Goal: Task Accomplishment & Management: Complete application form

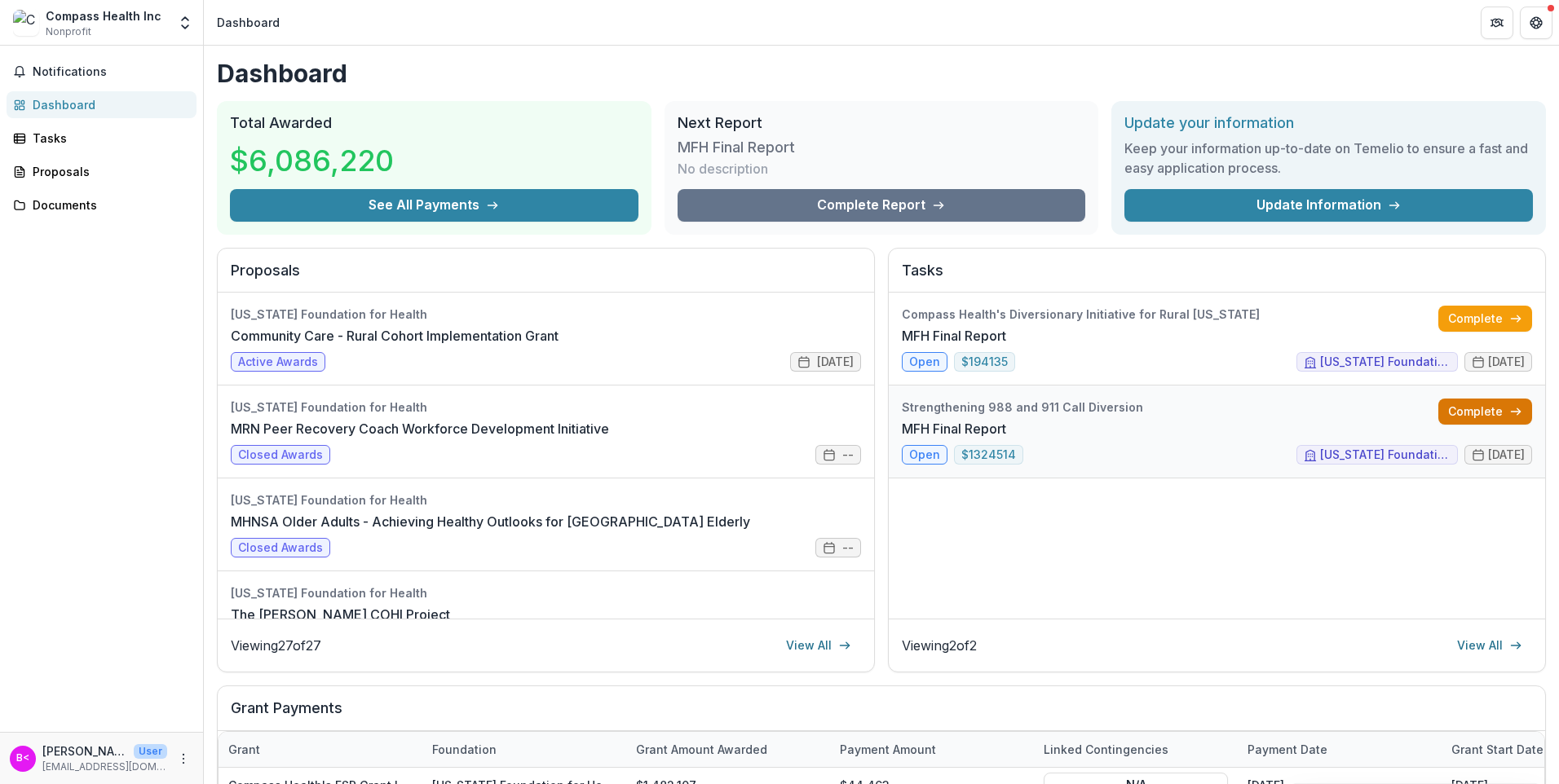
click at [1477, 410] on link "Complete" at bounding box center [1485, 411] width 94 height 26
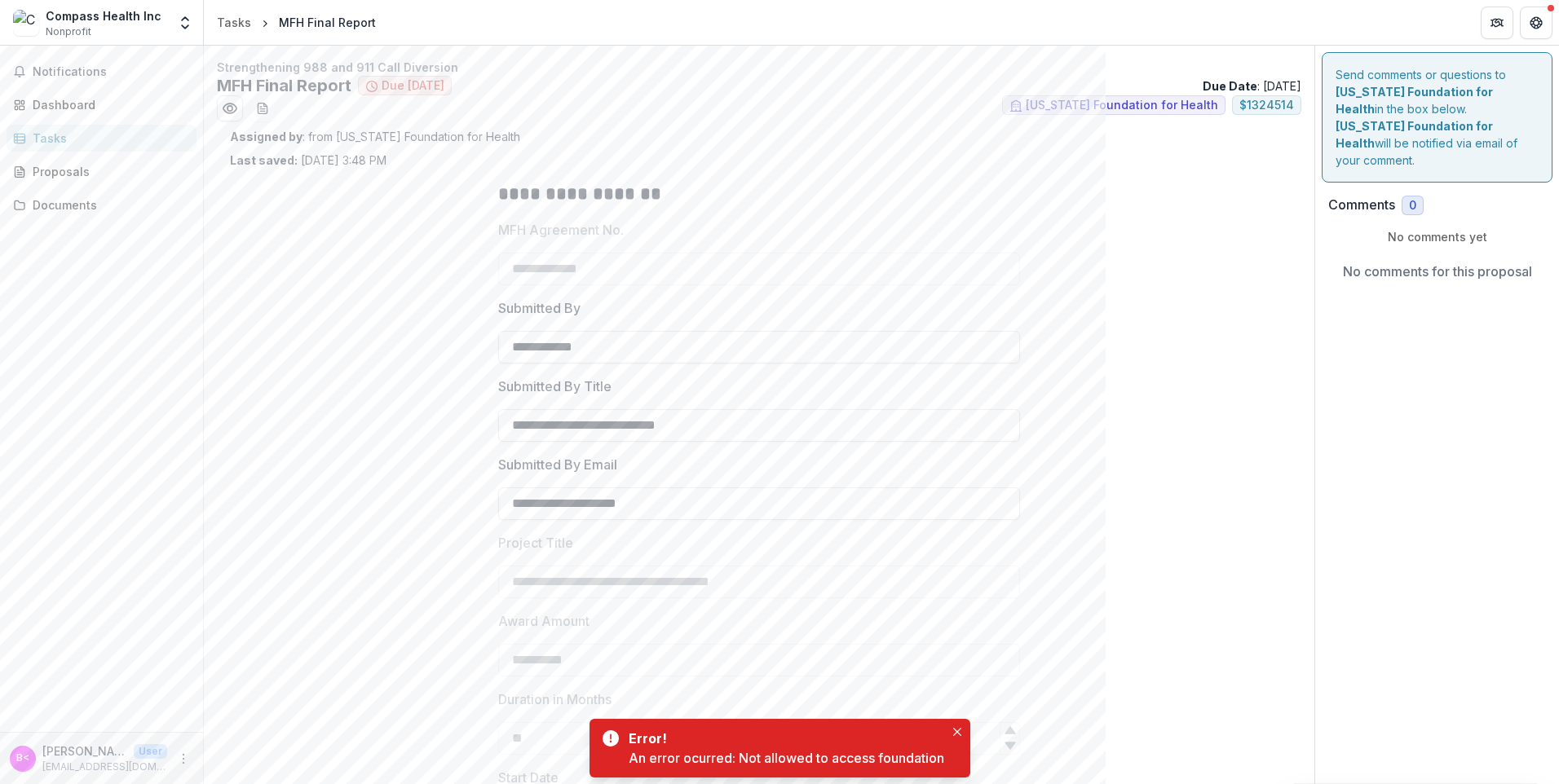
scroll to position [395, 0]
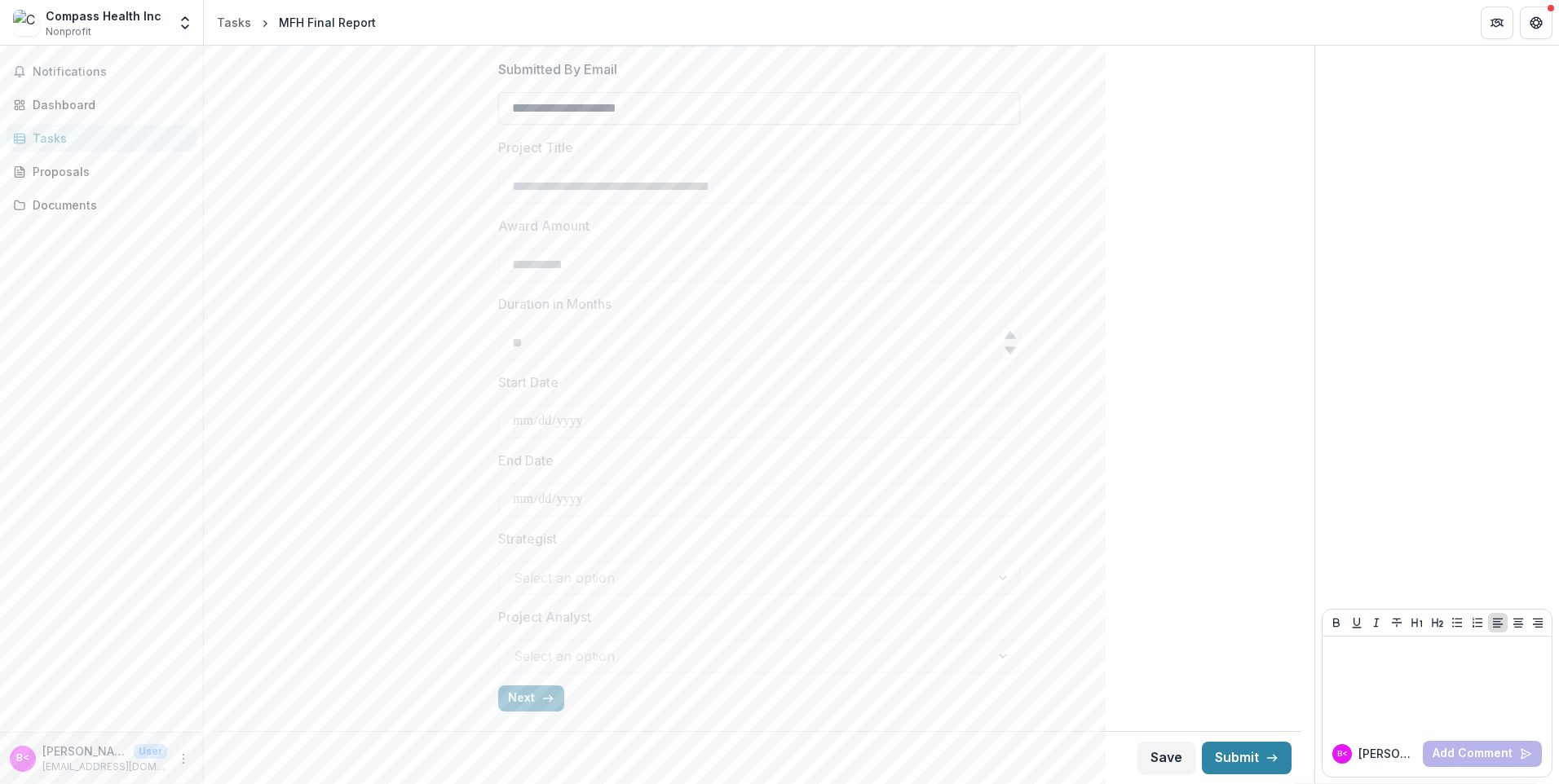
click at [549, 680] on div "**********" at bounding box center [759, 249] width 522 height 951
click at [545, 704] on icon "button" at bounding box center [548, 699] width 13 height 13
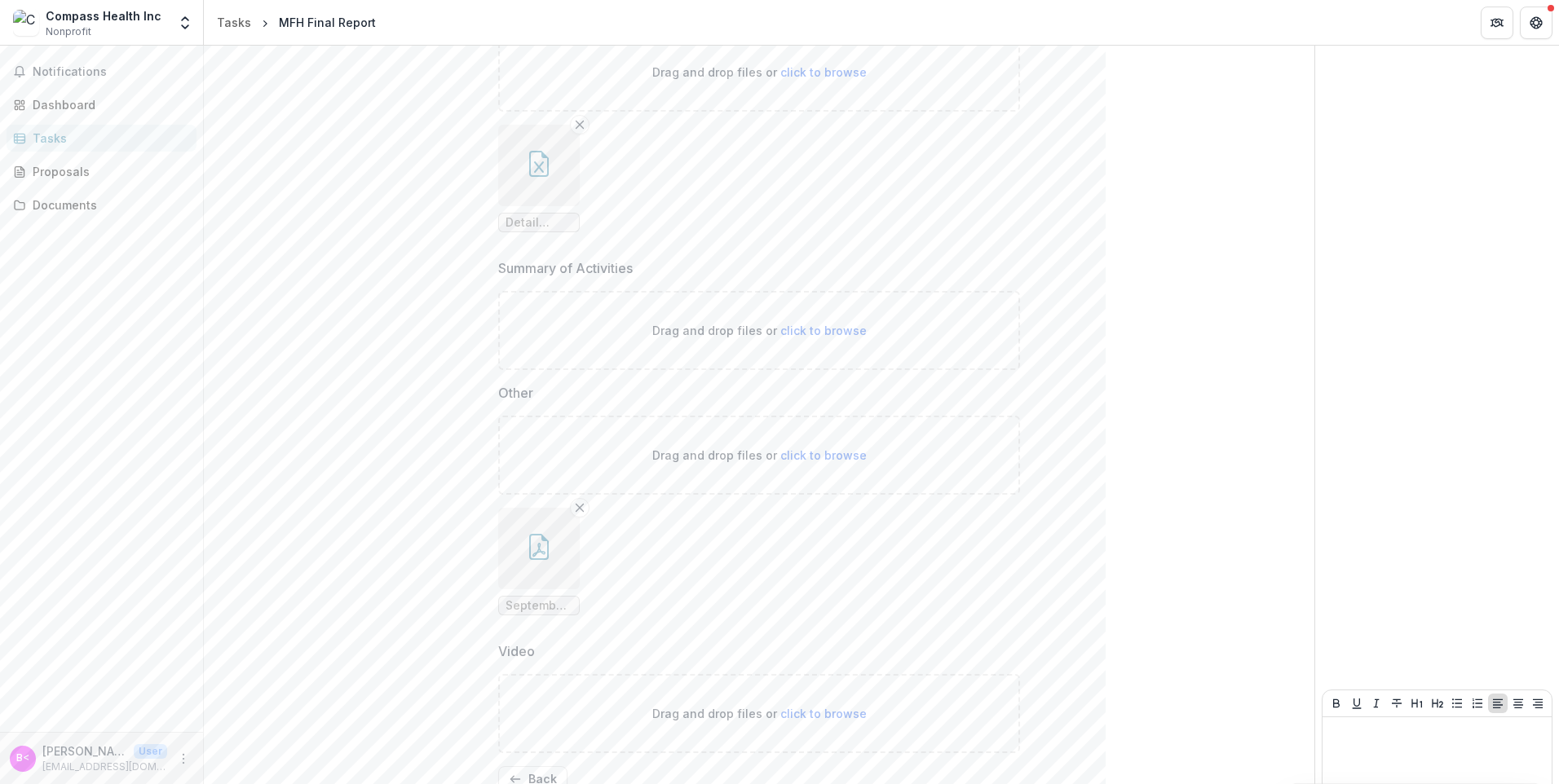
click at [810, 327] on span "click to browse" at bounding box center [823, 330] width 86 height 14
type input "**********"
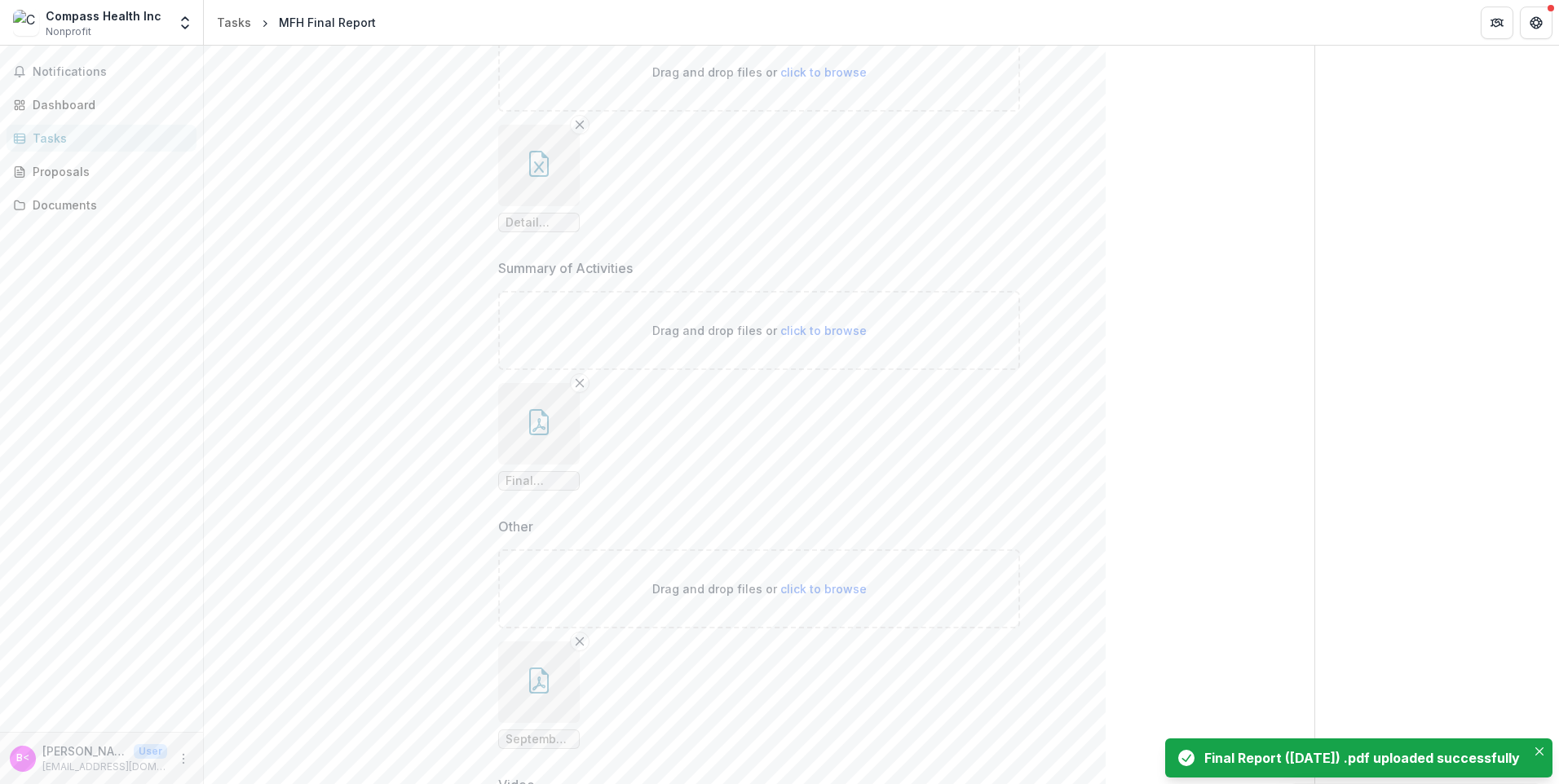
scroll to position [1298, 0]
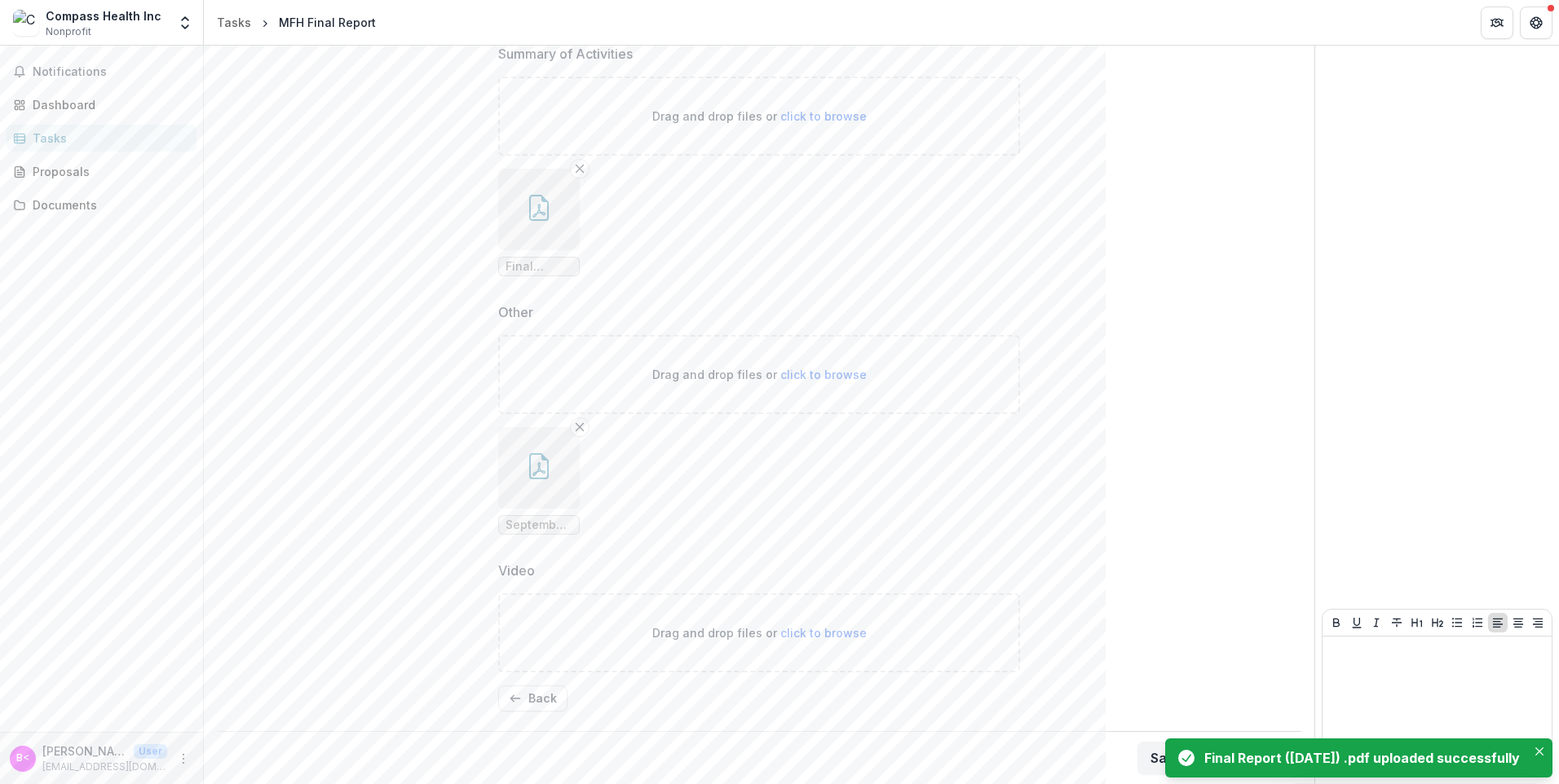
click at [1539, 748] on icon "Close" at bounding box center [1540, 752] width 8 height 8
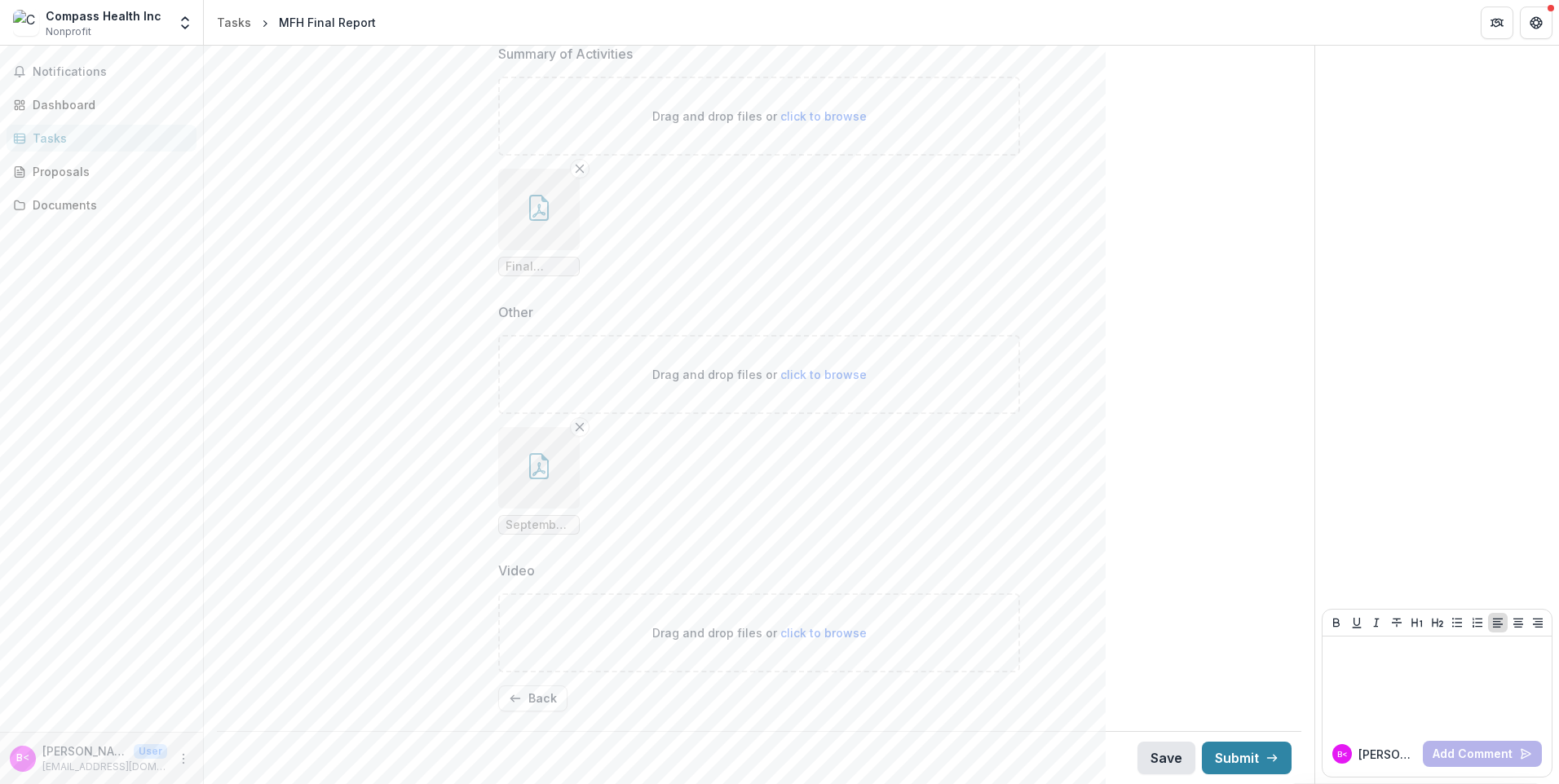
click at [1158, 745] on button "Save" at bounding box center [1167, 757] width 58 height 32
click at [1247, 758] on button "Submit" at bounding box center [1247, 757] width 90 height 32
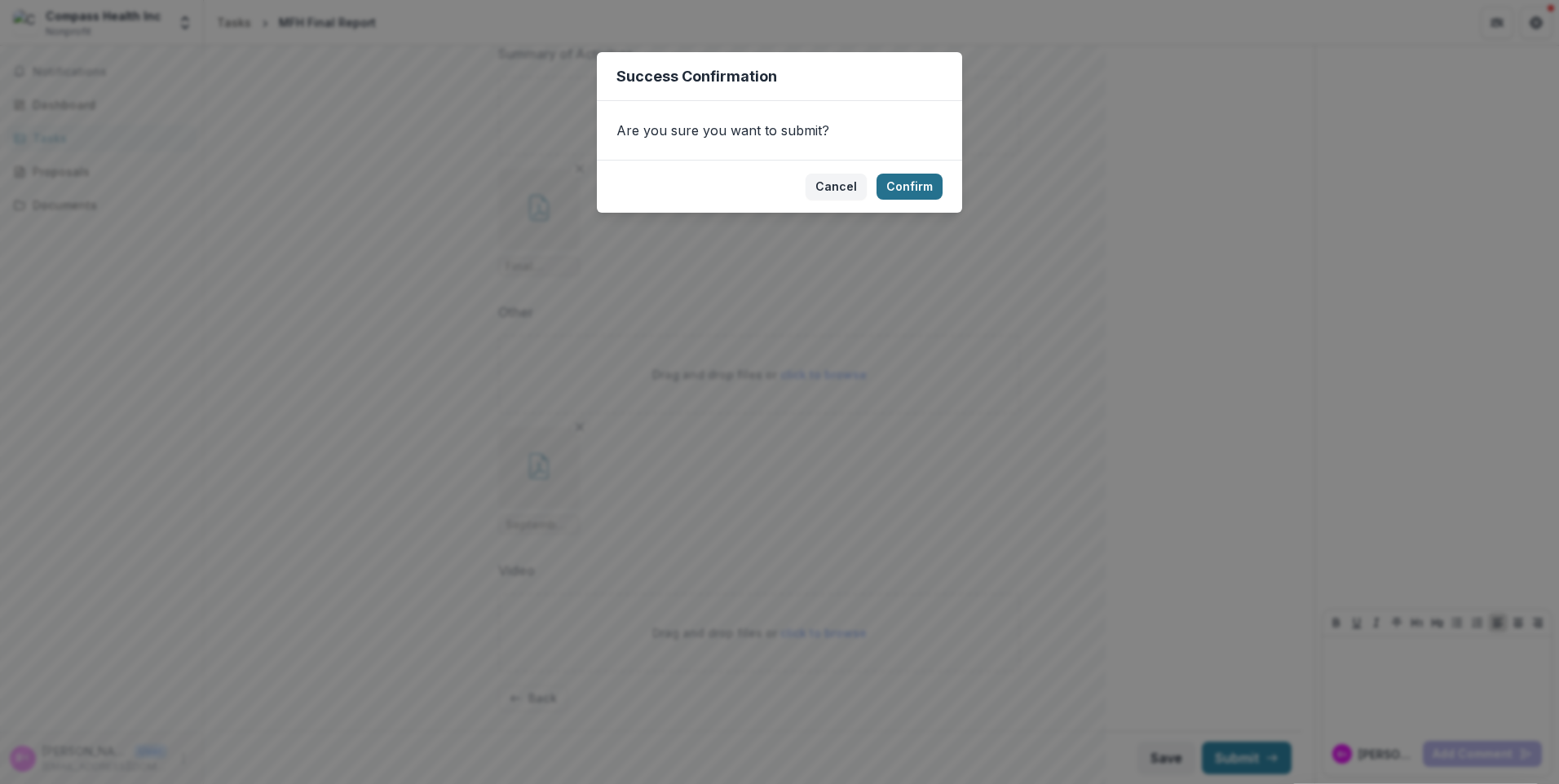
click at [925, 186] on button "Confirm" at bounding box center [910, 186] width 66 height 26
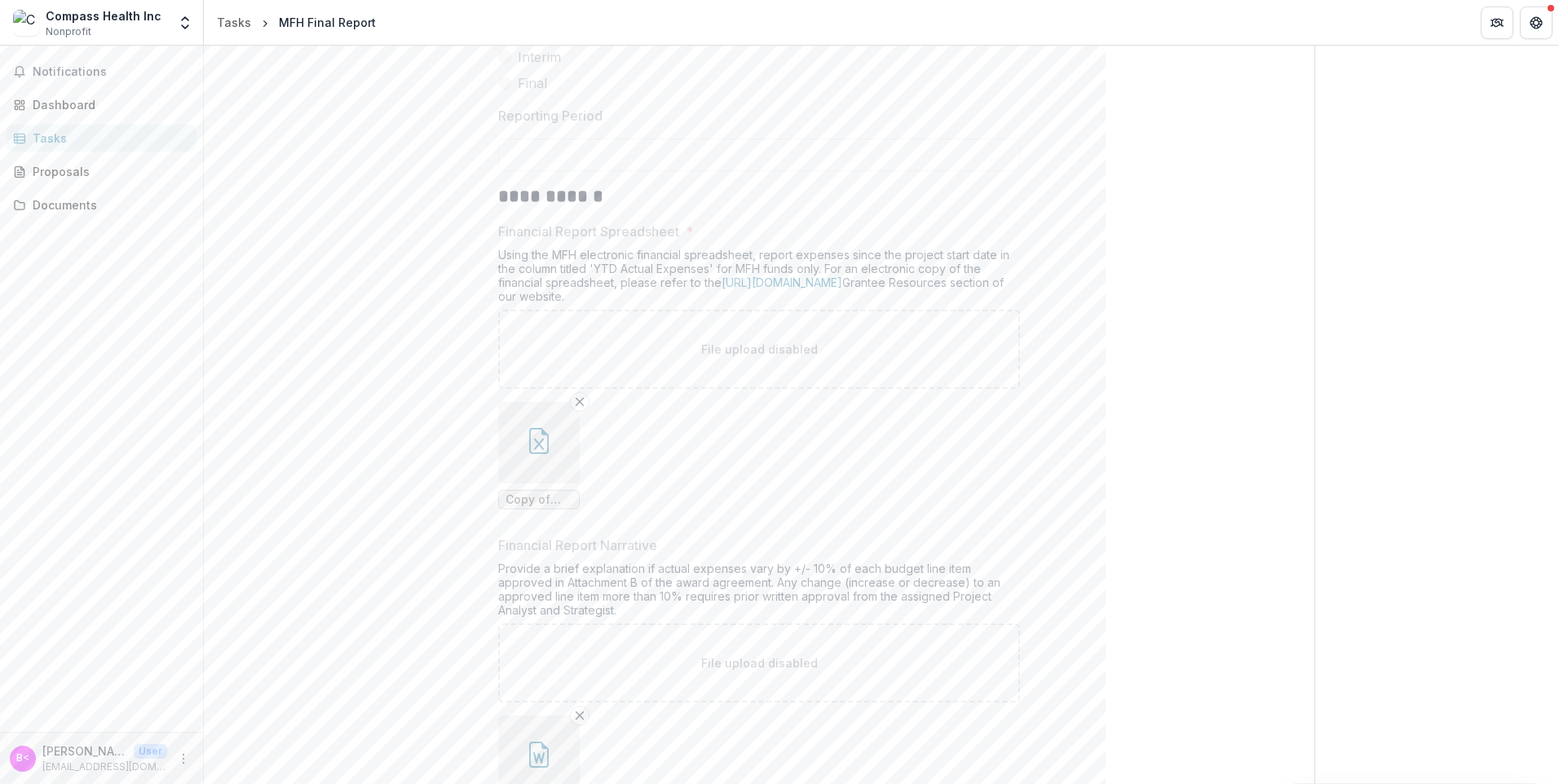
scroll to position [0, 0]
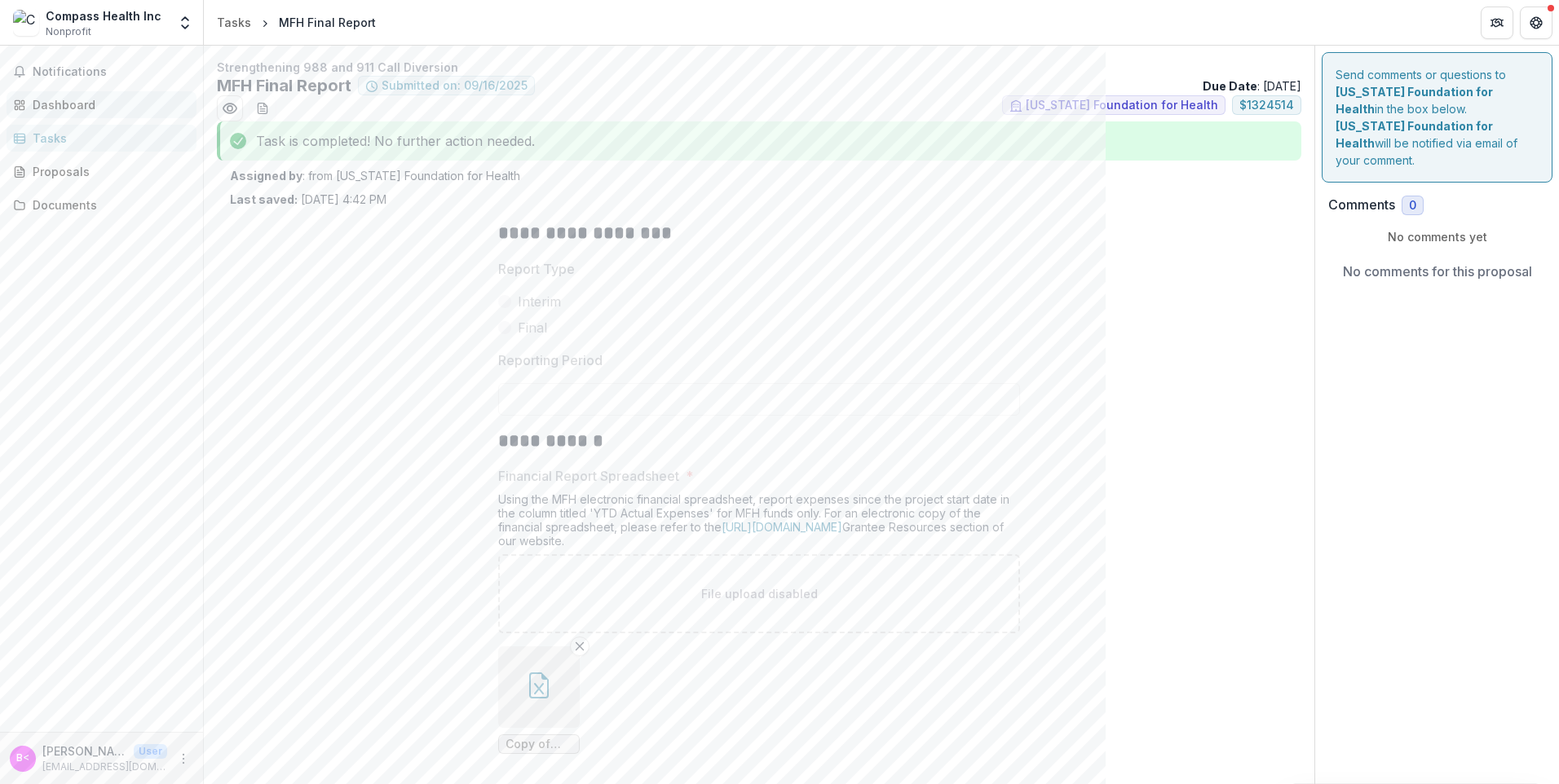
click at [53, 106] on div "Dashboard" at bounding box center [108, 104] width 151 height 17
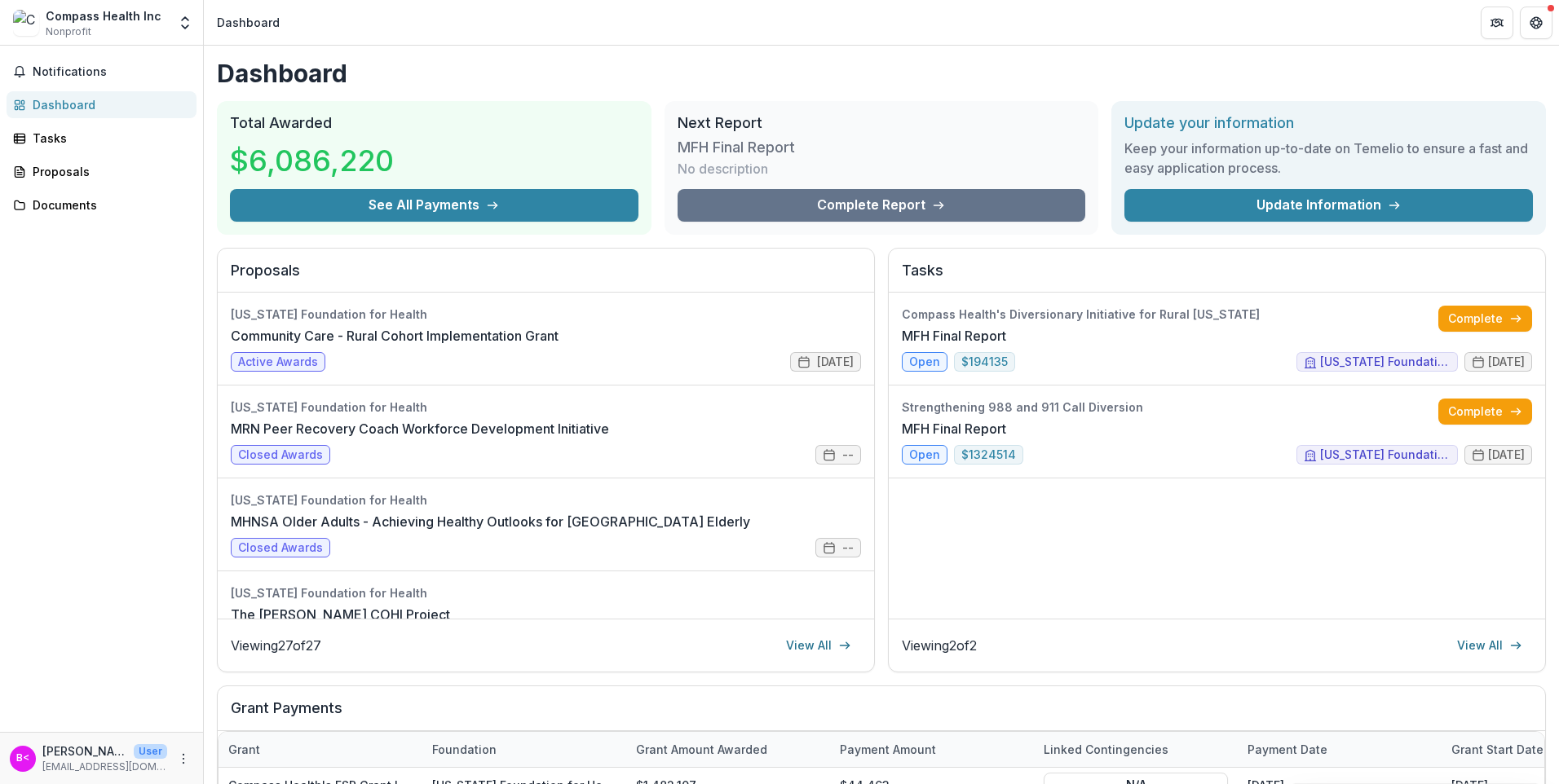
click at [84, 56] on div "Notifications Dashboard Tasks Proposals Documents" at bounding box center [101, 389] width 203 height 686
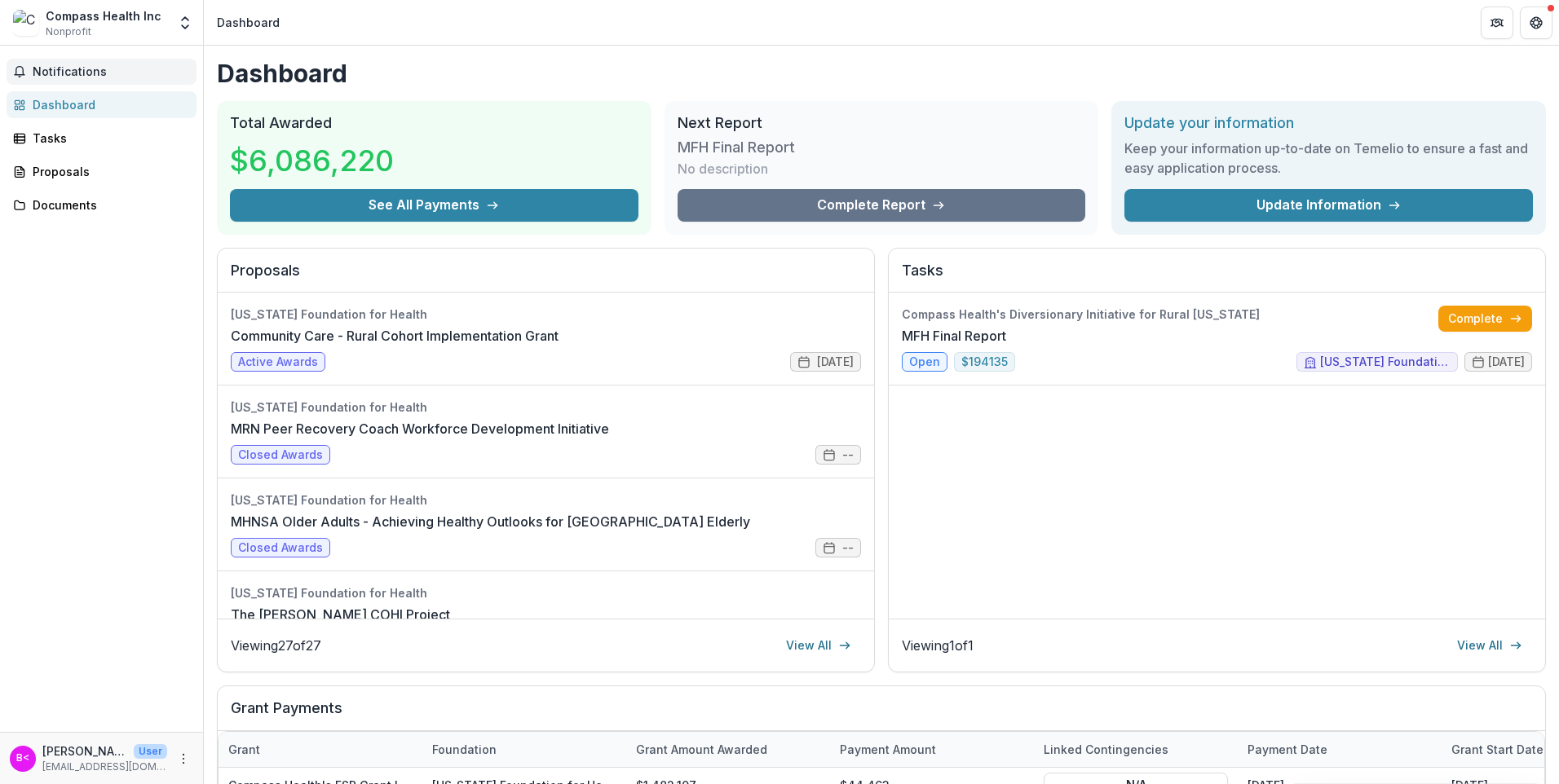
click at [85, 71] on span "Notifications" at bounding box center [111, 72] width 158 height 14
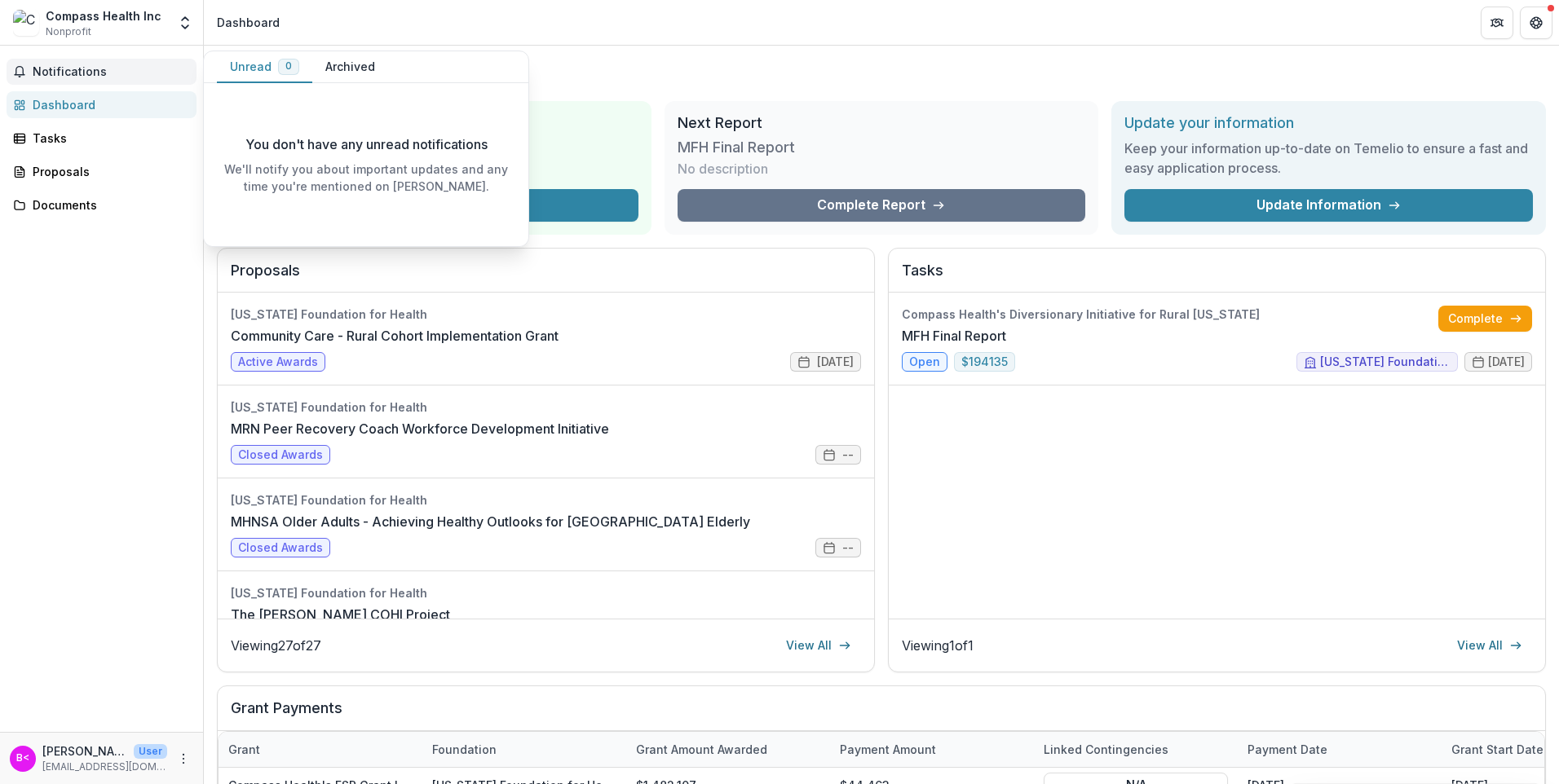
click at [82, 65] on span "Notifications" at bounding box center [111, 72] width 158 height 14
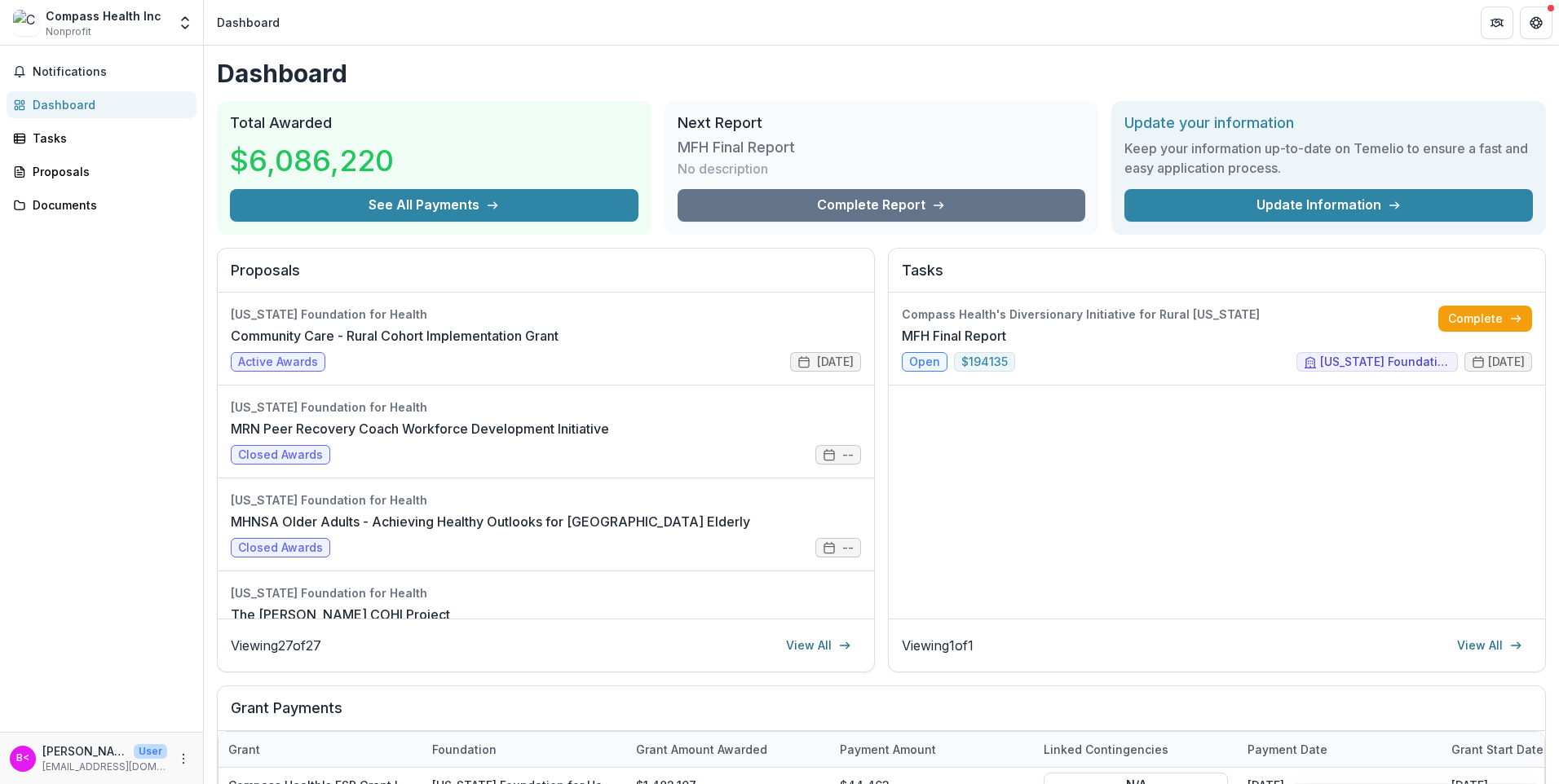
click at [75, 102] on div "Dashboard" at bounding box center [108, 104] width 151 height 17
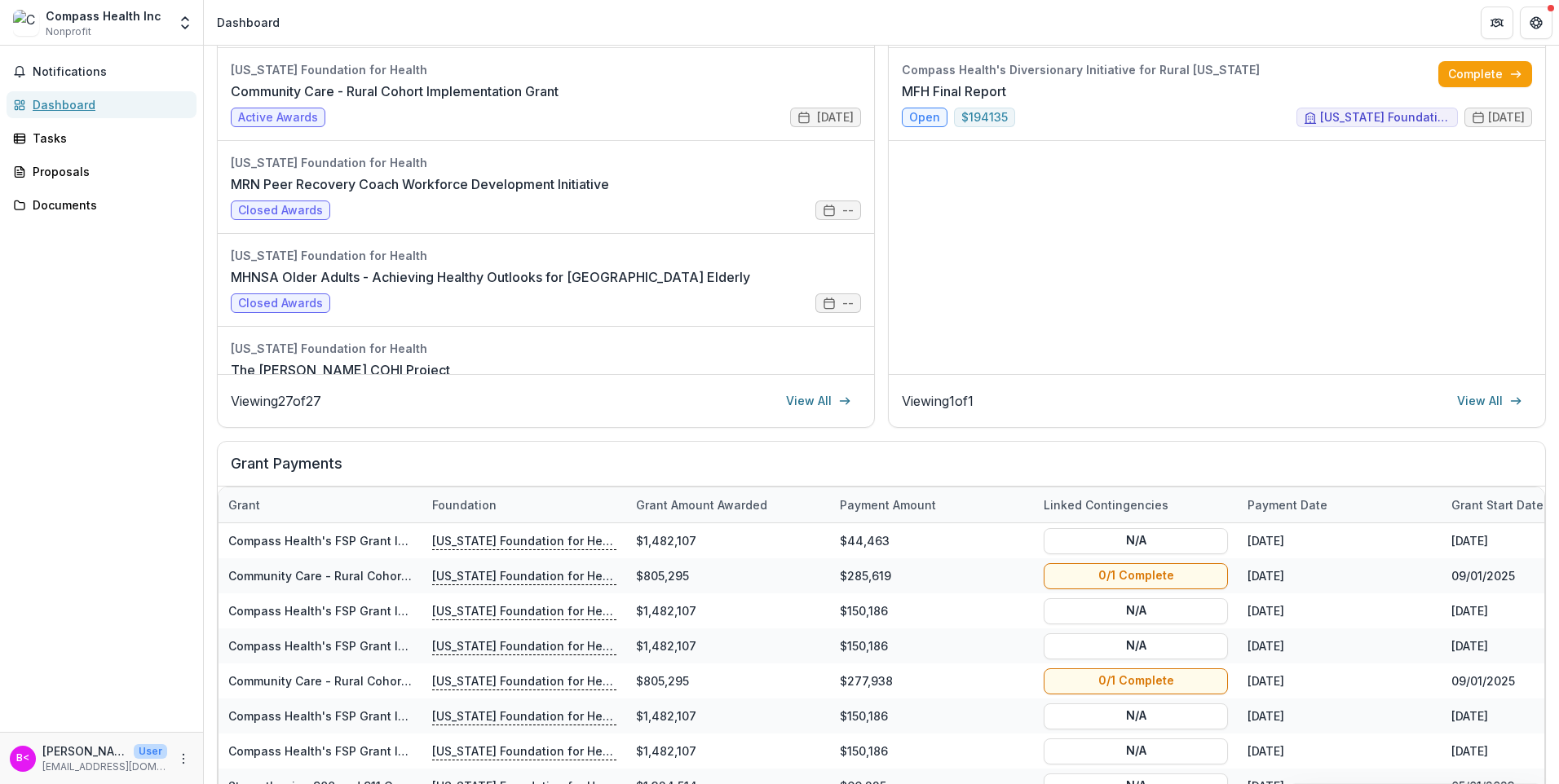
scroll to position [326, 0]
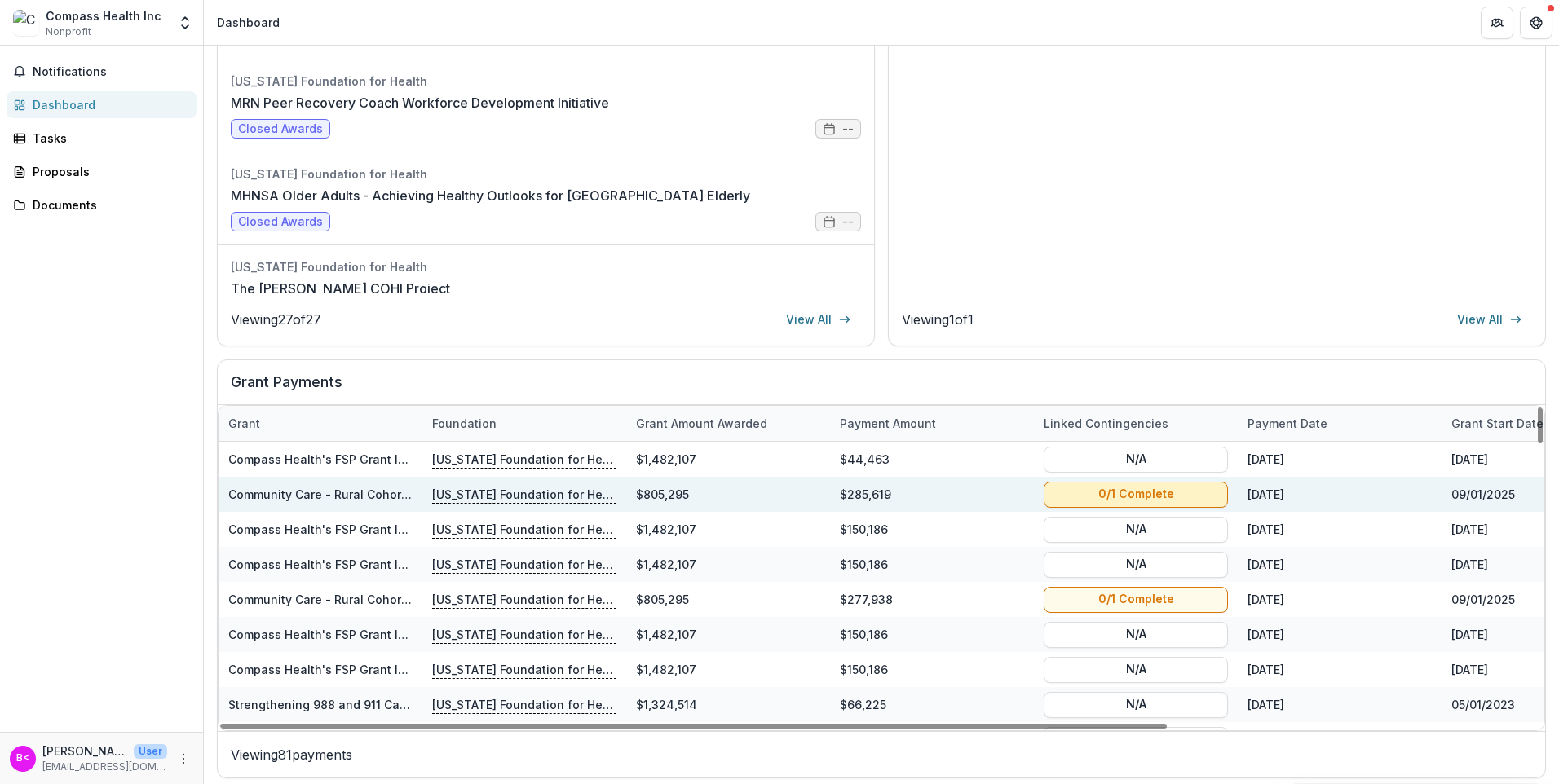
click at [1119, 495] on button "0/1 Complete" at bounding box center [1136, 493] width 184 height 26
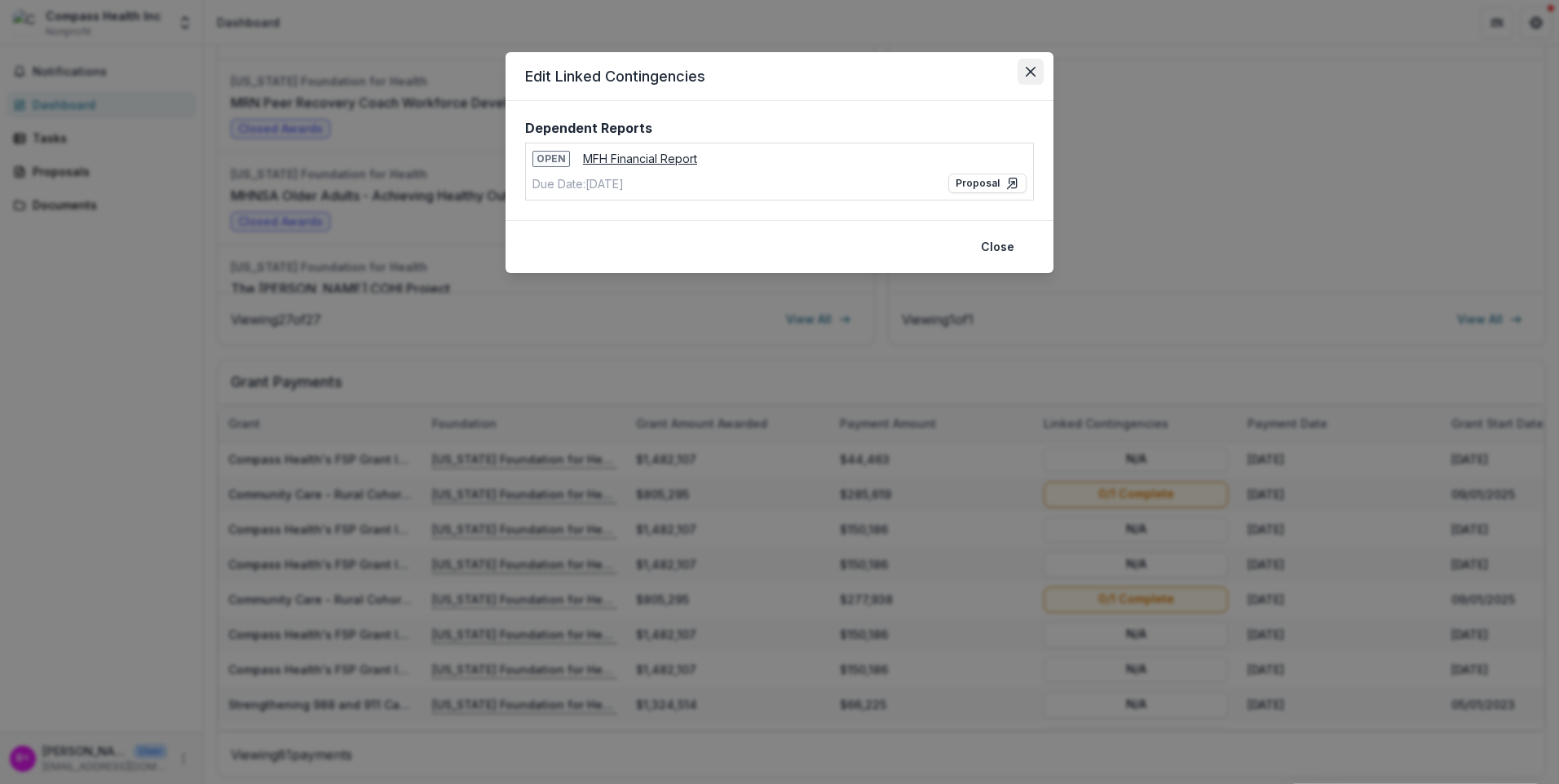
click at [1033, 70] on icon "Close" at bounding box center [1031, 72] width 10 height 10
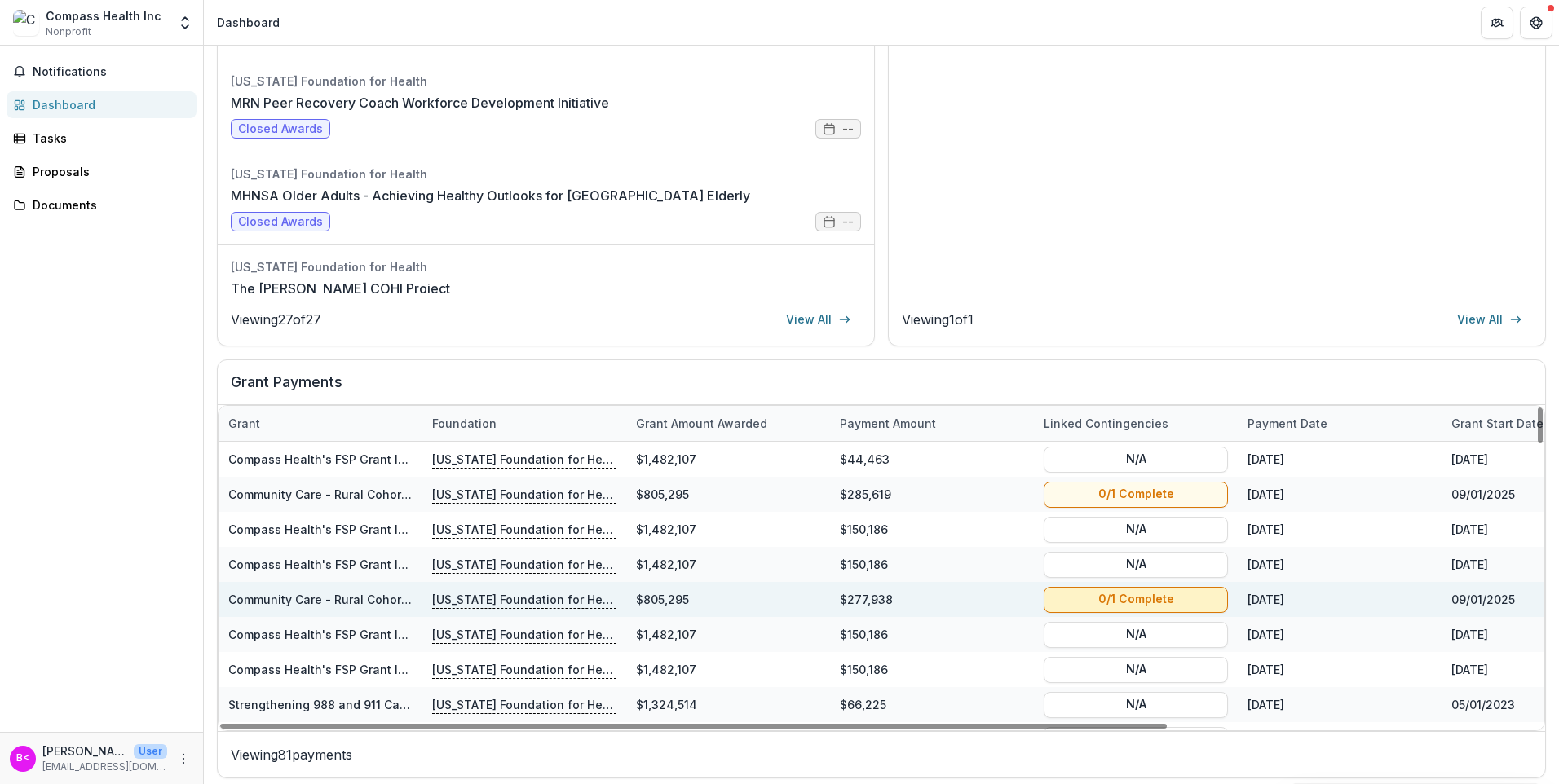
click at [1115, 598] on button "0/1 Complete" at bounding box center [1136, 598] width 184 height 26
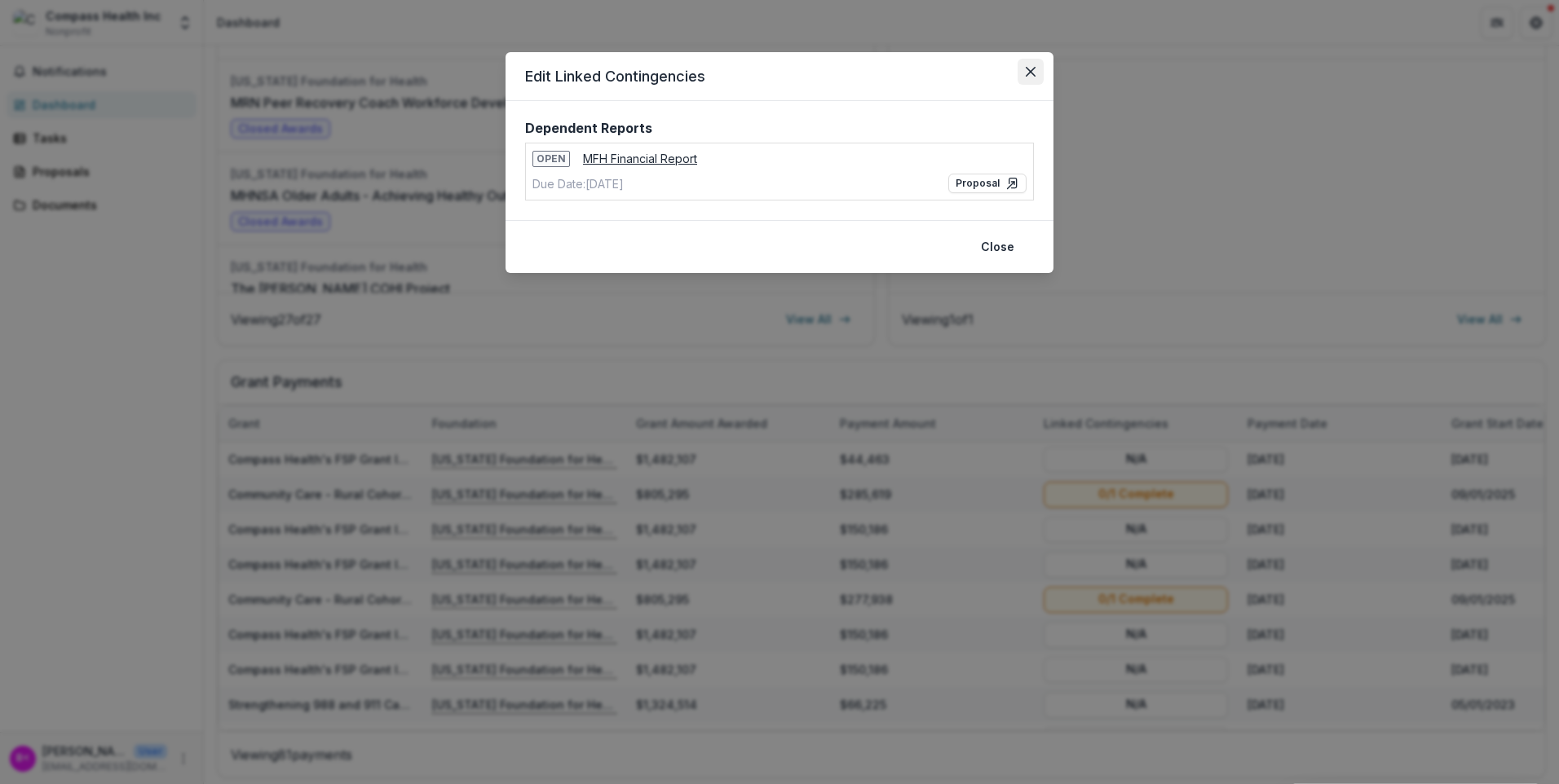
click at [1040, 67] on button "Close" at bounding box center [1030, 71] width 26 height 26
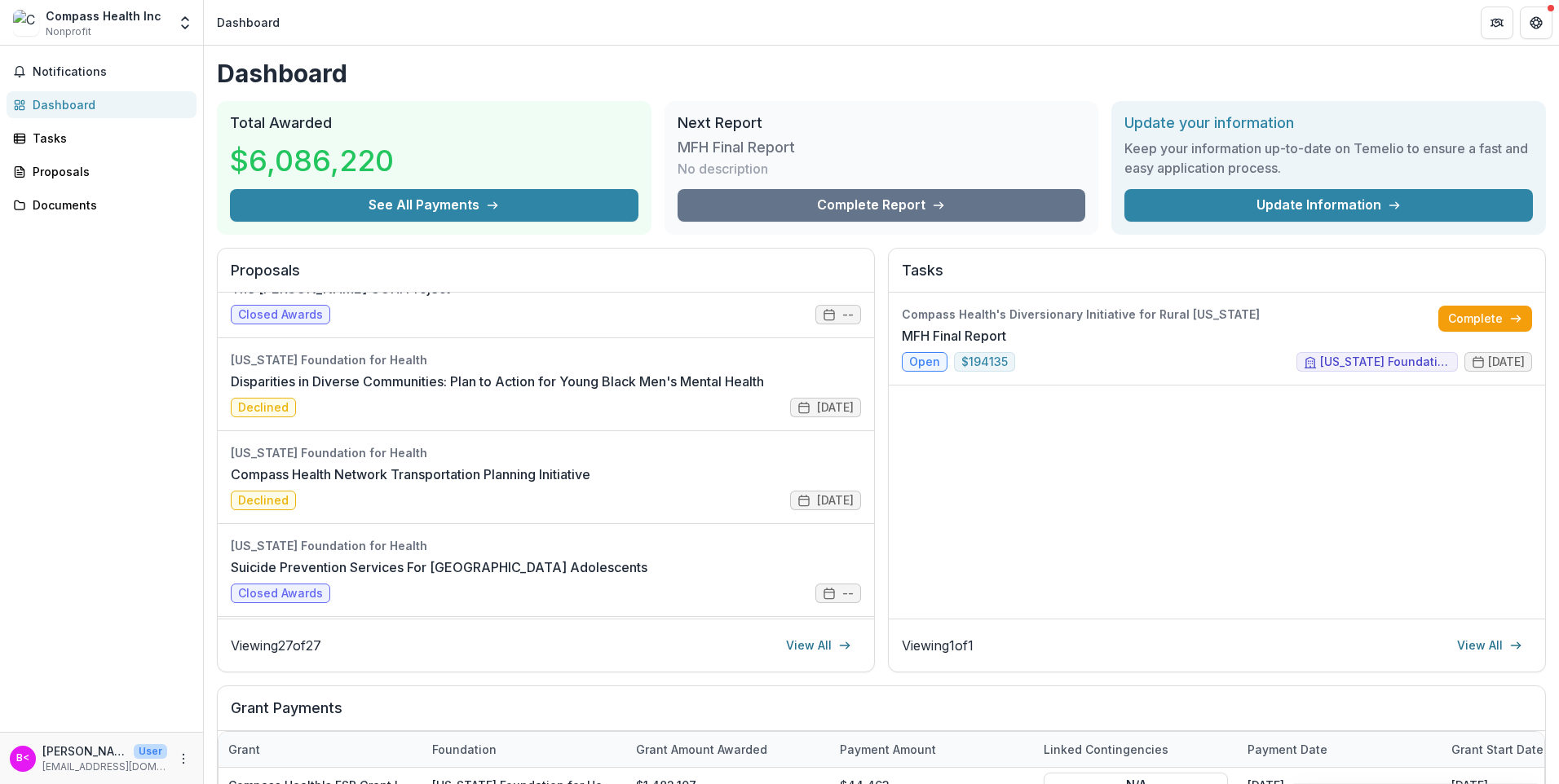
scroll to position [0, 0]
